Goal: Task Accomplishment & Management: Complete application form

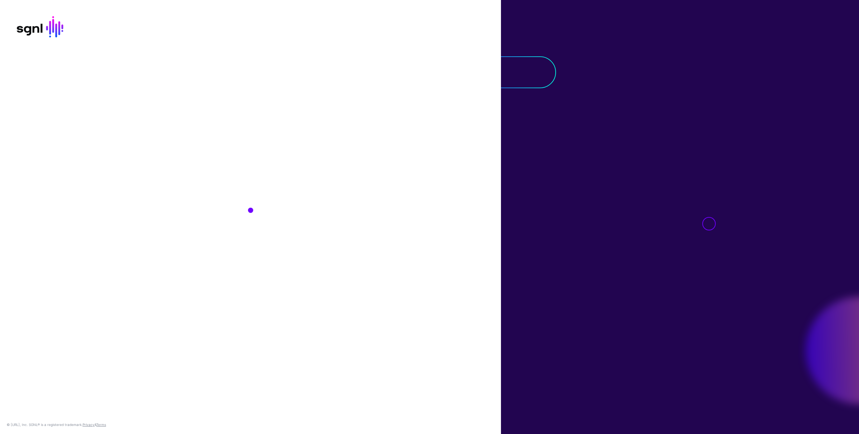
drag, startPoint x: 670, startPoint y: 202, endPoint x: 663, endPoint y: 201, distance: 7.1
click at [670, 202] on div at bounding box center [680, 217] width 358 height 434
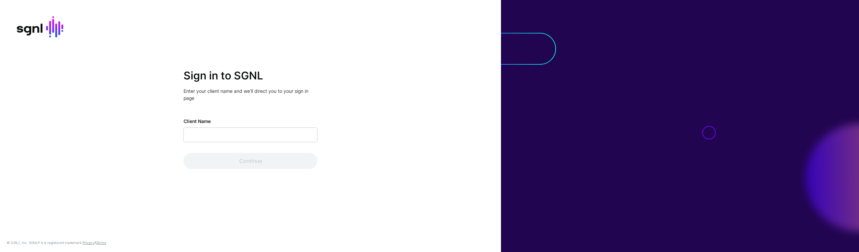
click at [383, 144] on div "Sign in to SGNL Enter your client name and we’ll direct you to your sign in pag…" at bounding box center [250, 125] width 501 height 113
click at [277, 140] on input "Client Name" at bounding box center [251, 135] width 134 height 15
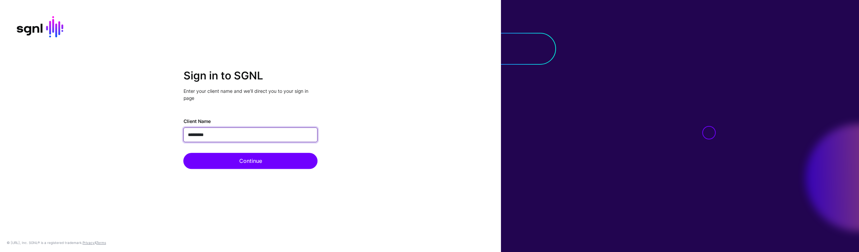
type input "**********"
click at [184, 153] on button "Continue" at bounding box center [251, 161] width 134 height 16
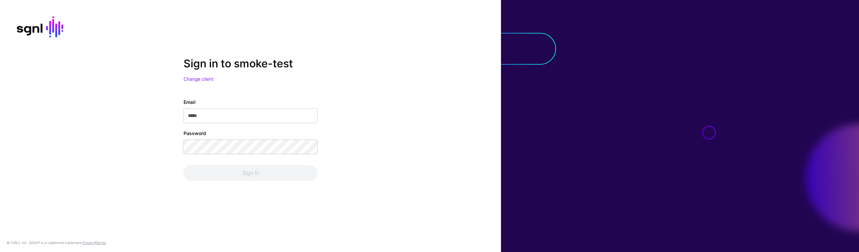
click at [456, 180] on div "Sign in to smoke-test Change client Email Password Sign In" at bounding box center [250, 125] width 501 height 137
click at [502, 162] on div at bounding box center [680, 126] width 358 height 252
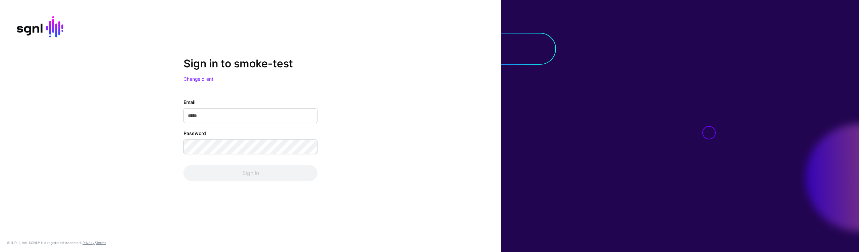
click at [438, 175] on div "Sign in to smoke-test Change client Email Password Sign In" at bounding box center [250, 125] width 501 height 137
click at [726, 202] on div at bounding box center [680, 126] width 358 height 252
click at [710, 198] on div at bounding box center [680, 126] width 358 height 252
click at [698, 128] on div at bounding box center [680, 126] width 358 height 252
click at [539, 176] on div at bounding box center [680, 126] width 358 height 252
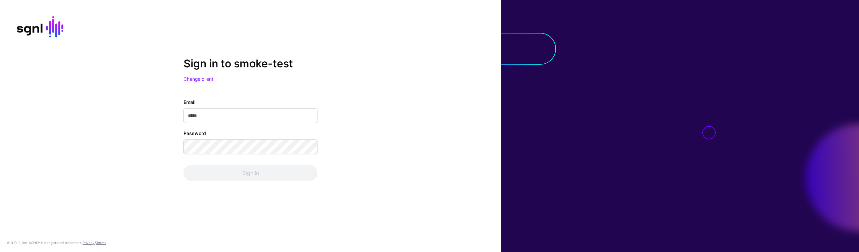
click at [539, 176] on div at bounding box center [680, 126] width 358 height 252
click at [538, 175] on div at bounding box center [680, 126] width 358 height 252
click at [652, 196] on div at bounding box center [680, 126] width 358 height 252
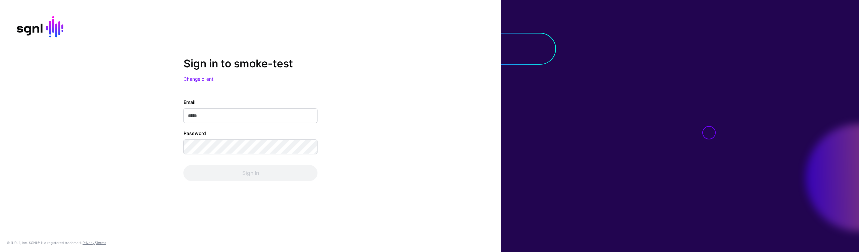
click at [191, 19] on div "Sign in to smoke-test Change client Email Password Sign In © [URL], Inc. SGNL® …" at bounding box center [250, 126] width 501 height 252
